Goal: Find specific page/section: Find specific page/section

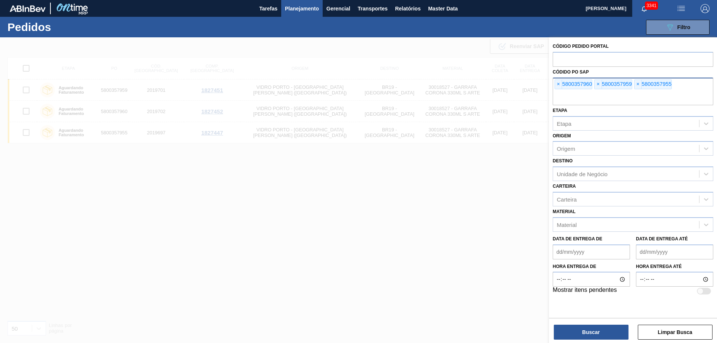
click at [563, 83] on div "× 5800357960" at bounding box center [573, 85] width 38 height 10
click at [558, 82] on span "×" at bounding box center [558, 84] width 7 height 9
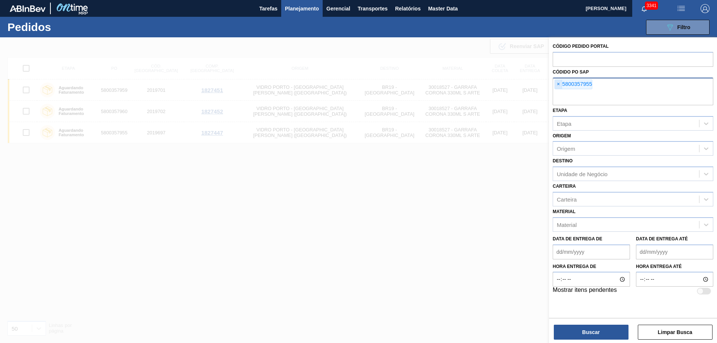
click at [558, 91] on input "text" at bounding box center [633, 98] width 161 height 14
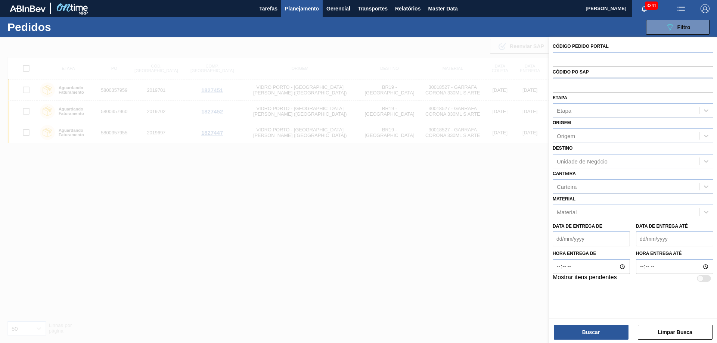
paste input "text"
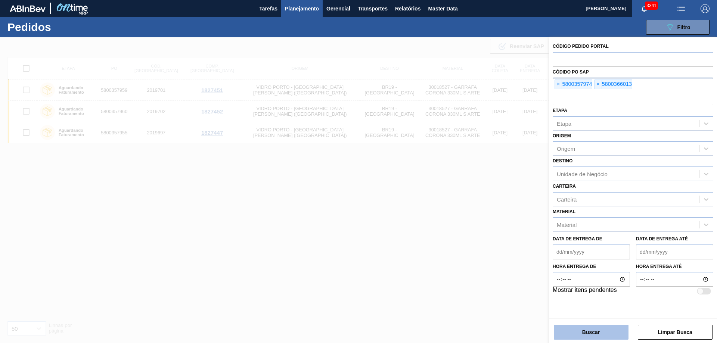
click at [599, 331] on button "Buscar" at bounding box center [591, 332] width 75 height 15
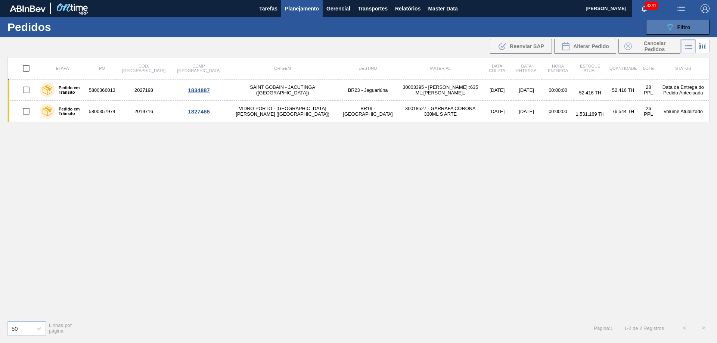
click at [655, 27] on button "089F7B8B-B2A5-4AFE-B5C0-19BA573D28AC Filtro" at bounding box center [677, 27] width 63 height 15
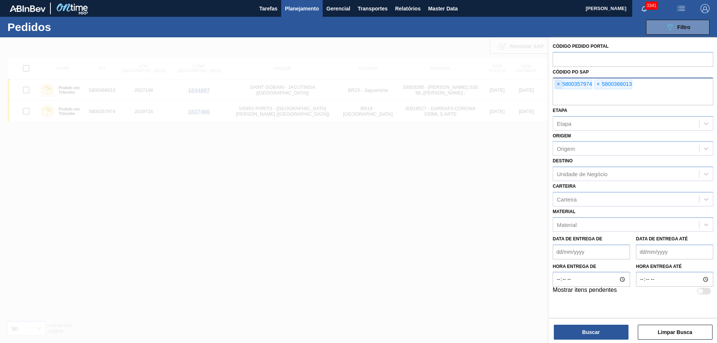
click at [556, 83] on span "×" at bounding box center [558, 84] width 7 height 9
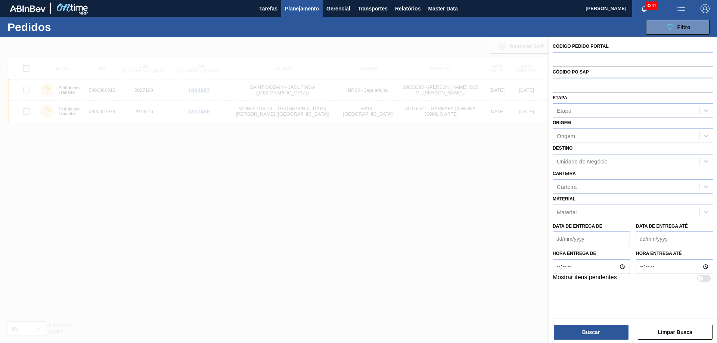
click at [556, 83] on input "text" at bounding box center [633, 85] width 161 height 14
paste input "5800349827"
type input "5800349827"
click at [605, 330] on button "Buscar" at bounding box center [591, 332] width 75 height 15
